Goal: Transaction & Acquisition: Purchase product/service

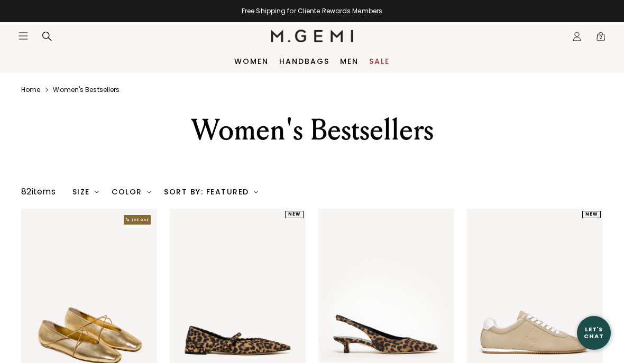
click at [49, 38] on icon at bounding box center [47, 37] width 10 height 10
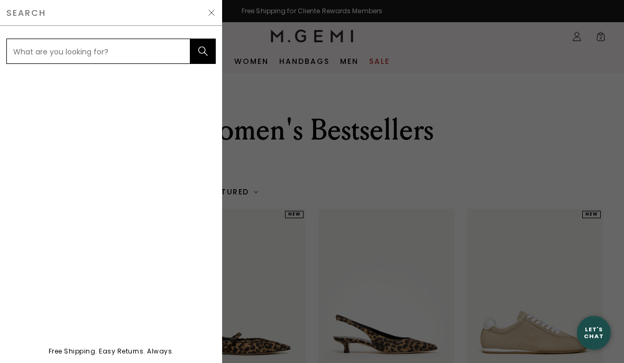
click at [88, 42] on input "text" at bounding box center [98, 51] width 184 height 25
type input "[PERSON_NAME]"
click at [203, 51] on button "submit" at bounding box center [202, 51] width 25 height 25
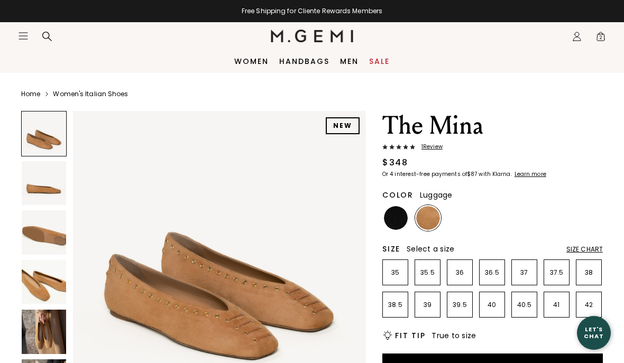
click at [45, 326] on img at bounding box center [44, 332] width 44 height 44
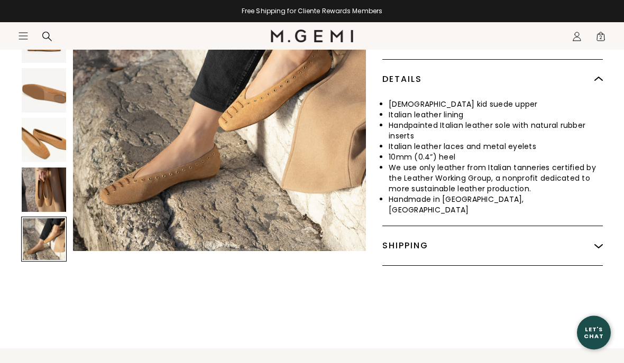
scroll to position [453, 0]
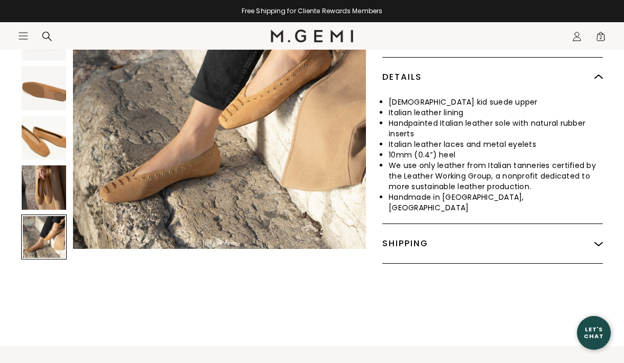
click at [44, 230] on div at bounding box center [43, 237] width 45 height 45
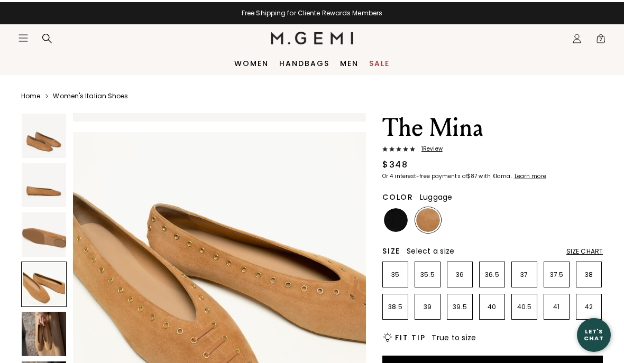
scroll to position [891, 0]
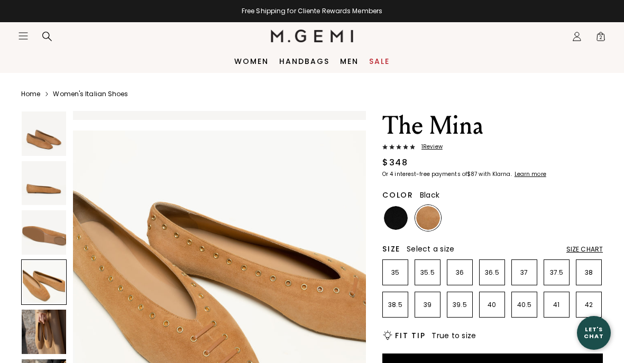
click at [400, 214] on img at bounding box center [396, 218] width 24 height 24
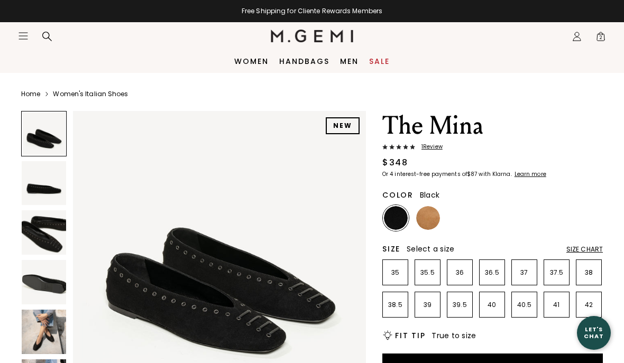
click at [54, 328] on img at bounding box center [44, 332] width 44 height 44
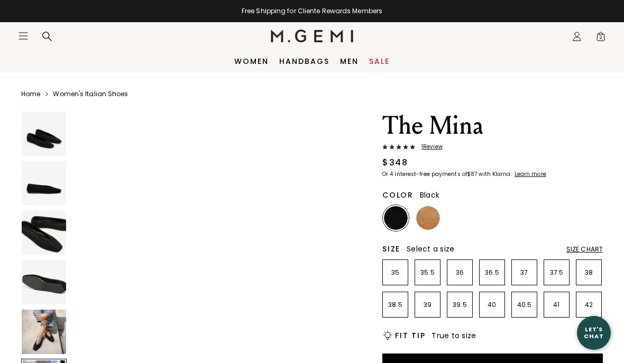
scroll to position [1458, 0]
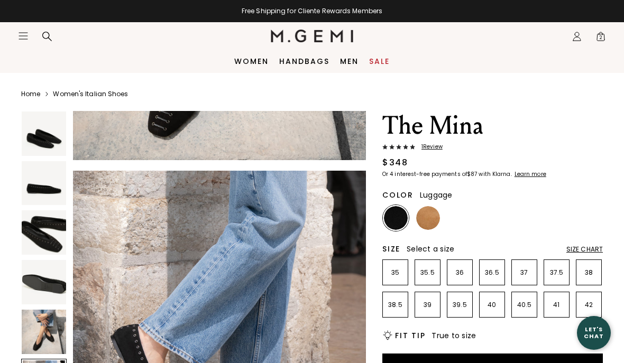
click at [432, 216] on img at bounding box center [428, 218] width 24 height 24
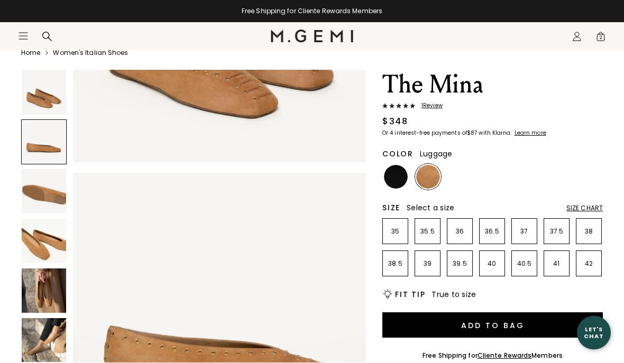
scroll to position [41, 0]
click at [47, 336] on img at bounding box center [44, 340] width 44 height 44
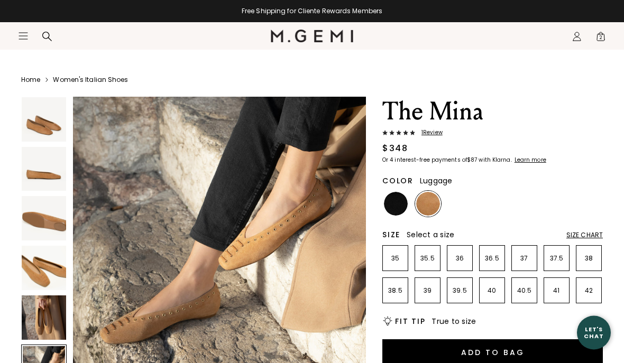
scroll to position [0, 0]
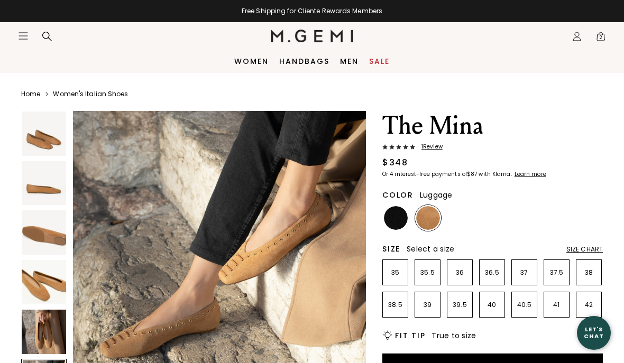
click at [596, 40] on span "2" at bounding box center [600, 38] width 11 height 11
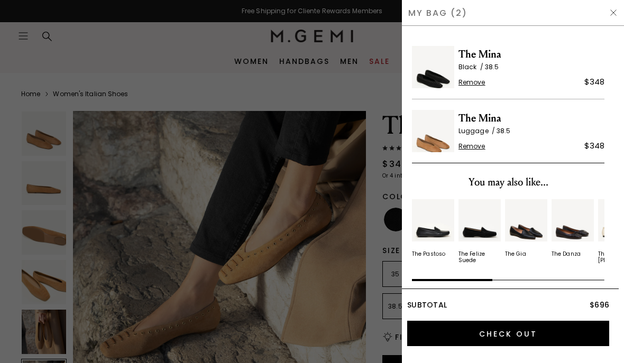
click at [512, 330] on input "Check Out" at bounding box center [508, 333] width 202 height 25
